Goal: Book appointment/travel/reservation

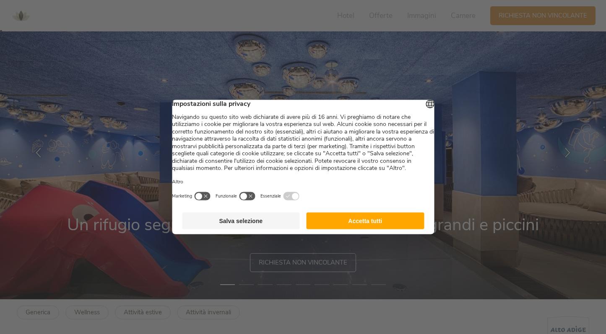
scroll to position [40, 0]
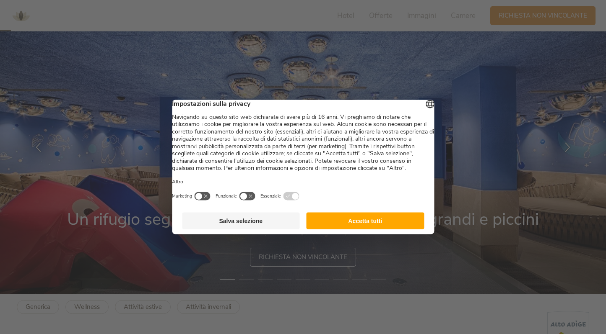
click at [378, 230] on button "Accetta tutti" at bounding box center [365, 221] width 118 height 17
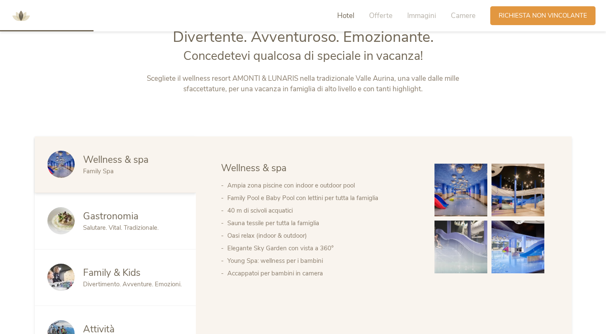
scroll to position [386, 0]
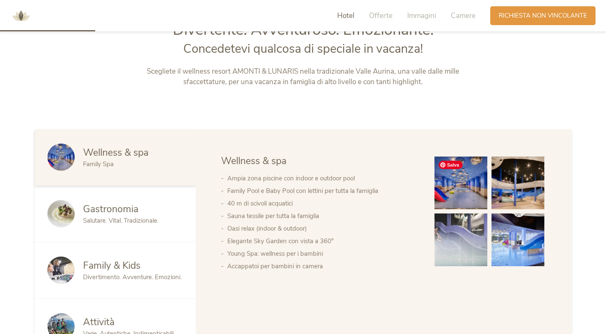
click at [448, 189] on img at bounding box center [460, 183] width 53 height 53
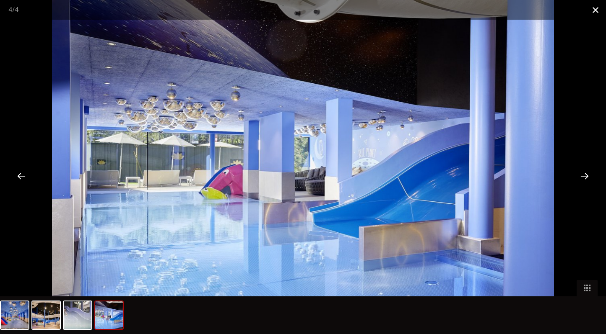
click at [591, 11] on span at bounding box center [595, 10] width 21 height 20
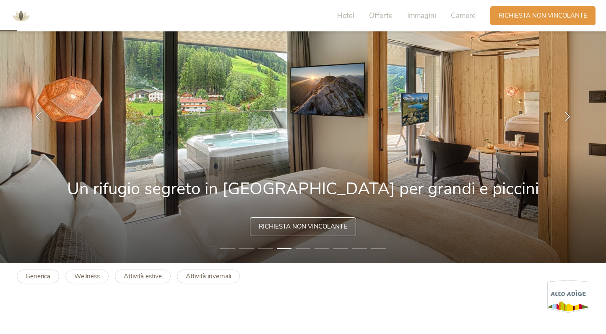
scroll to position [61, 0]
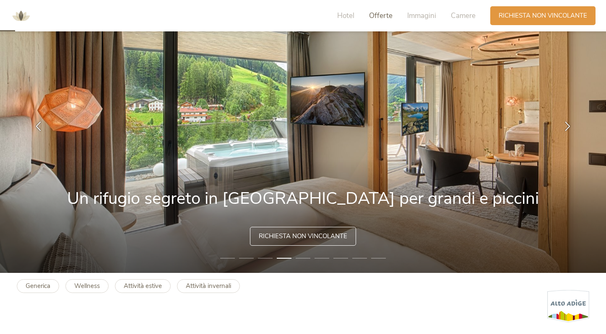
click at [389, 19] on span "Offerte" at bounding box center [380, 16] width 23 height 10
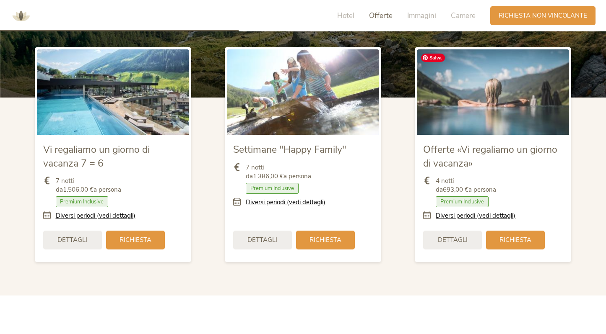
scroll to position [974, 0]
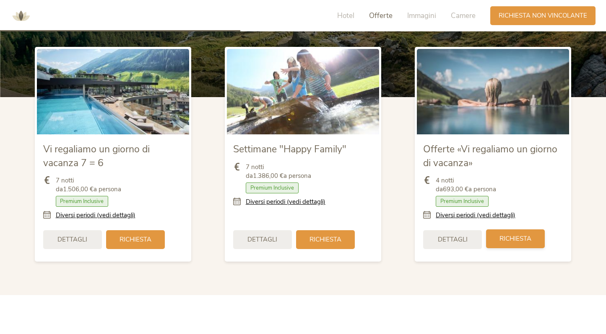
click at [504, 241] on span "Richiesta" at bounding box center [515, 239] width 32 height 9
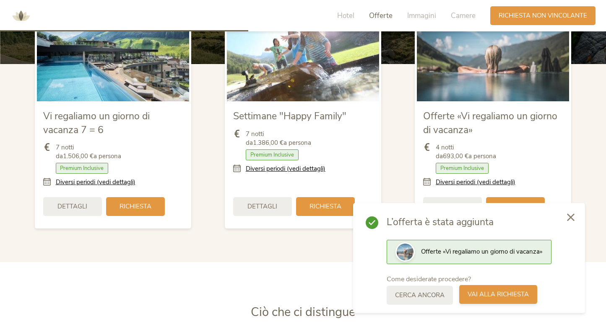
click at [495, 296] on span "Vai alla richiesta" at bounding box center [497, 294] width 61 height 9
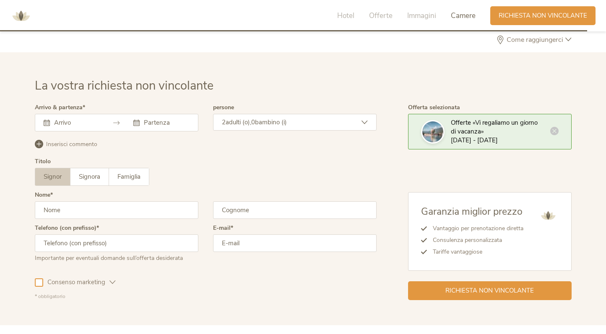
scroll to position [2441, 0]
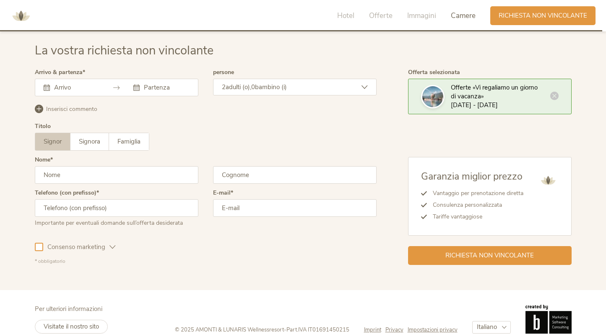
click at [87, 89] on input "text" at bounding box center [76, 87] width 48 height 8
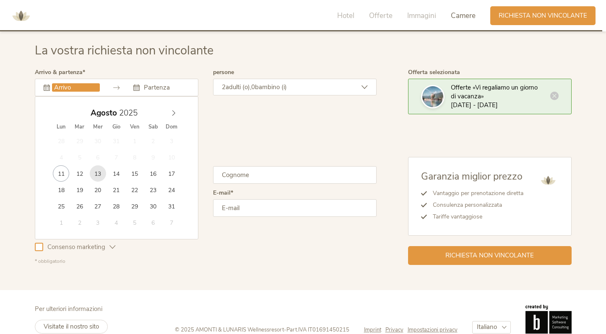
type input "13.08.2025"
type input "17.08.2025"
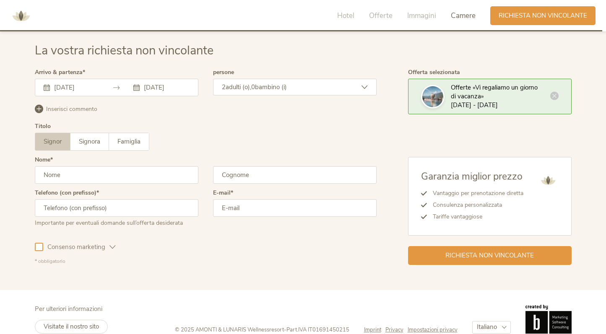
click at [365, 91] on div "2 adulti (o), 0 bambino (i)" at bounding box center [294, 87] width 163 height 17
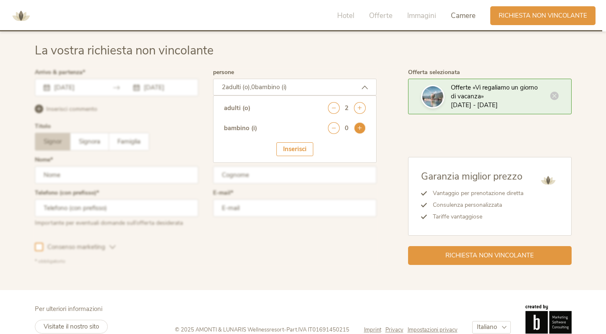
click at [363, 130] on icon at bounding box center [360, 128] width 12 height 12
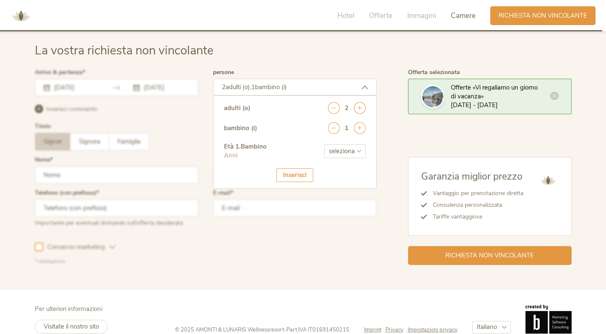
click at [337, 151] on select "seleziona 0 1 2 3 4 5 6 7 8 9 10 11 12 13 14 15 16 17" at bounding box center [344, 152] width 41 height 14
select select "0"
click at [307, 179] on div "Inserisci" at bounding box center [294, 176] width 37 height 14
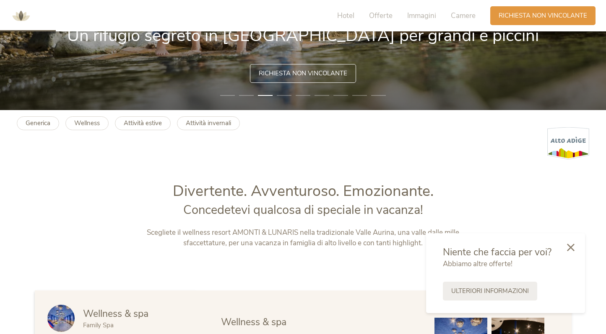
scroll to position [226, 0]
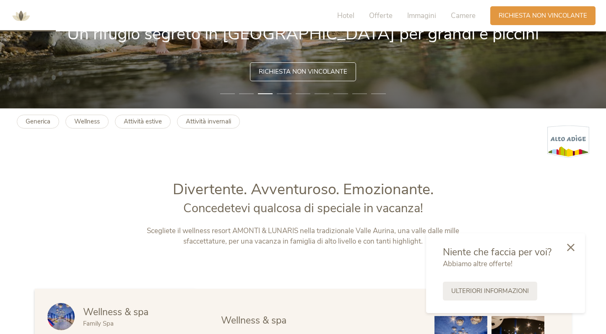
click at [145, 129] on div "Generica Wellness Attività estive Attività invernali" at bounding box center [303, 134] width 606 height 50
click at [145, 125] on b "Attività estive" at bounding box center [143, 121] width 38 height 8
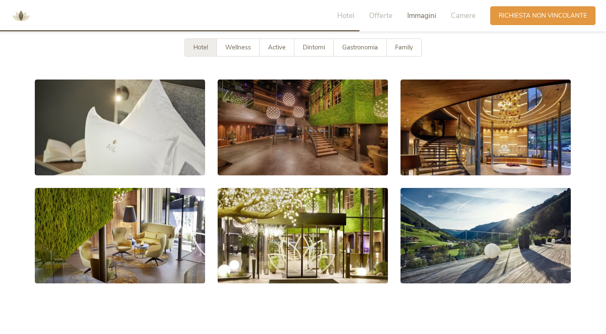
scroll to position [1519, 0]
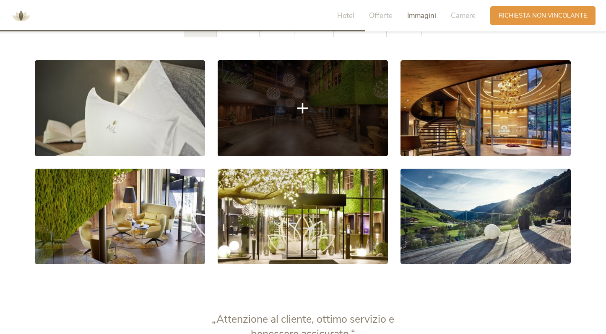
click at [275, 142] on link at bounding box center [303, 108] width 170 height 96
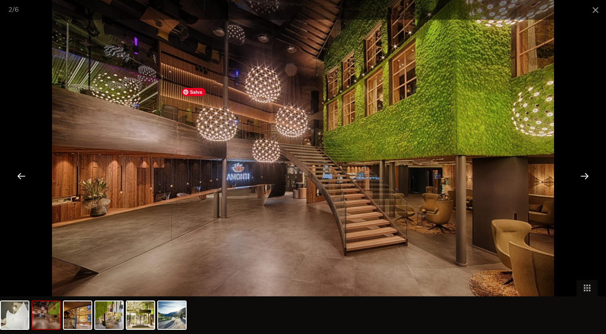
click at [334, 136] on img at bounding box center [302, 167] width 501 height 334
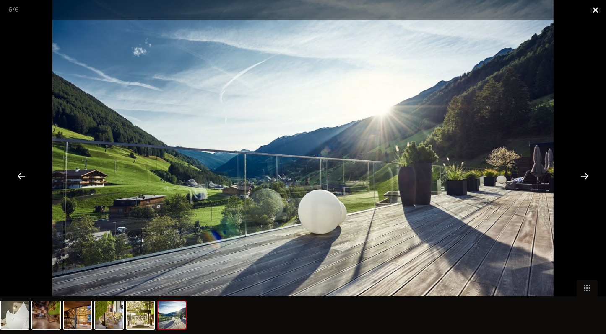
click at [596, 9] on span at bounding box center [595, 10] width 21 height 20
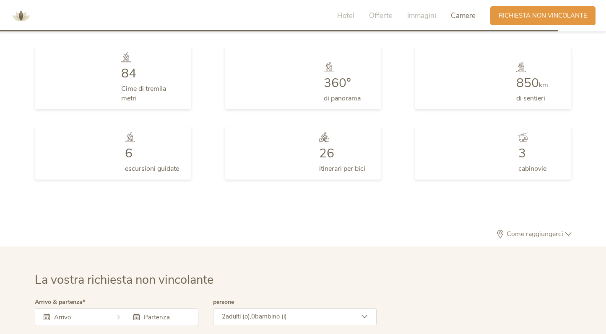
scroll to position [2518, 0]
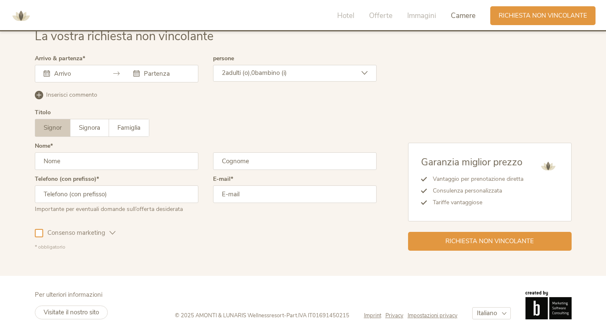
click at [195, 315] on span "© 2025 AMONTI & LUNARIS Wellnessresort" at bounding box center [229, 316] width 109 height 8
drag, startPoint x: 194, startPoint y: 315, endPoint x: 281, endPoint y: 314, distance: 86.8
click at [281, 314] on span "© 2025 AMONTI & LUNARIS Wellnessresort" at bounding box center [229, 316] width 109 height 8
copy span "AMONTI & LUNARIS Wellnessresort"
